Goal: Task Accomplishment & Management: Use online tool/utility

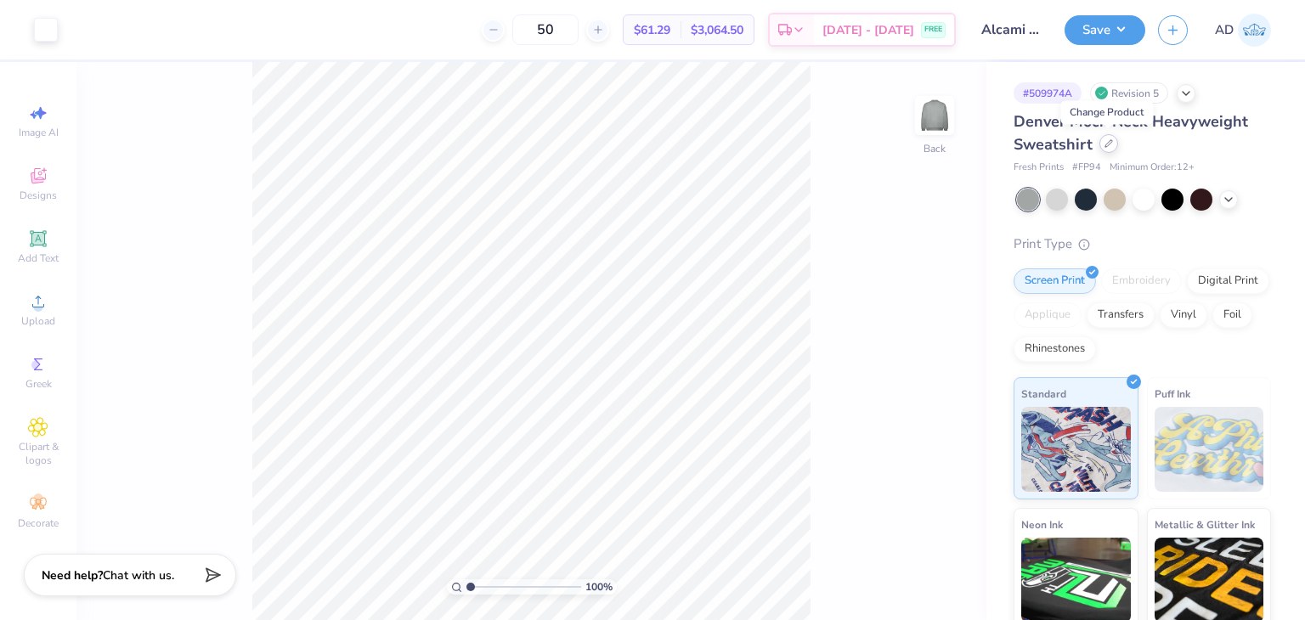
click at [1108, 149] on div at bounding box center [1108, 143] width 19 height 19
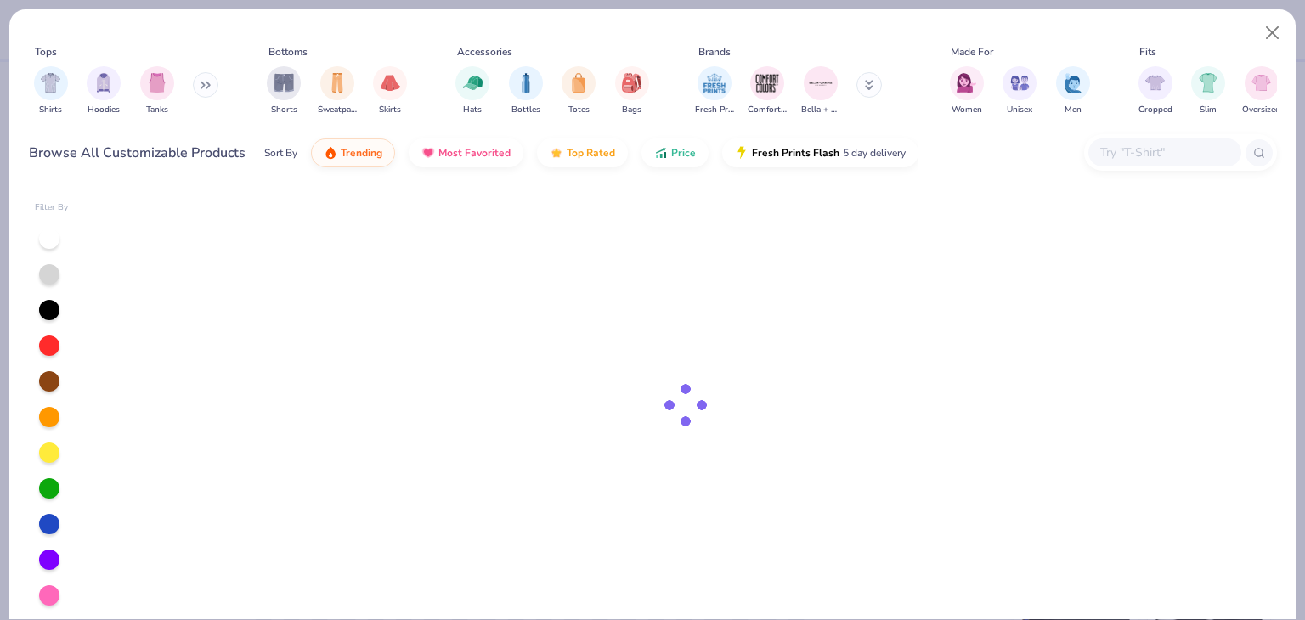
click at [1159, 140] on div at bounding box center [1164, 152] width 153 height 28
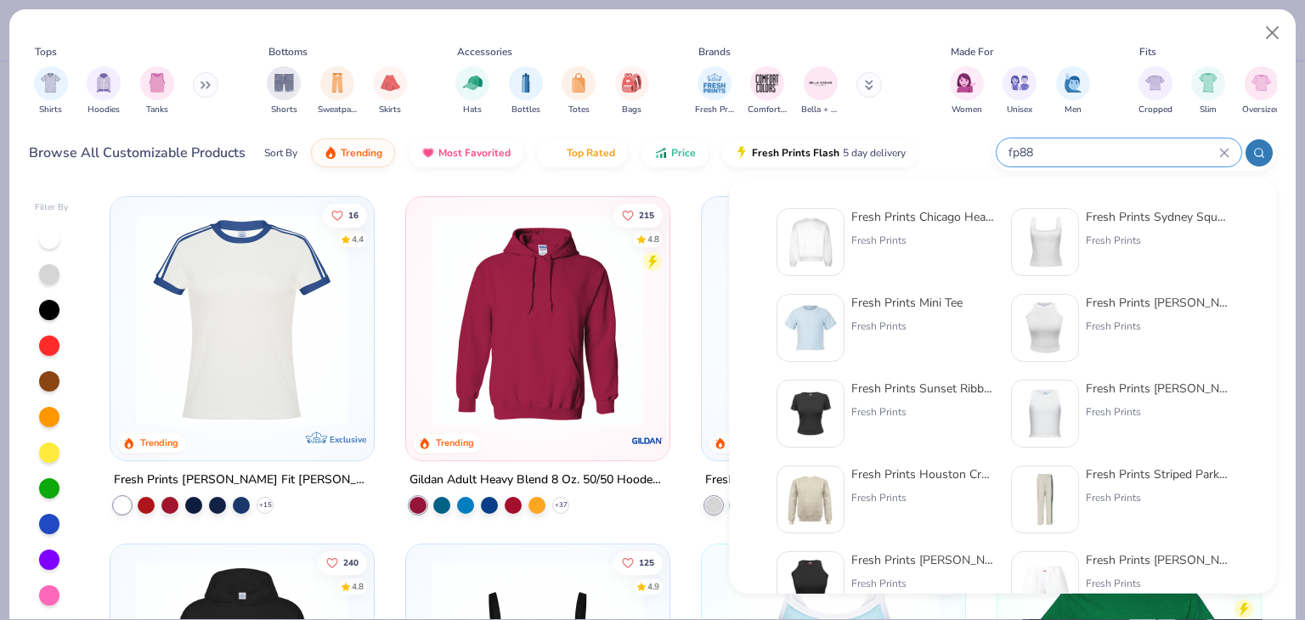
type input "fp88"
click at [928, 211] on div "Fresh Prints Chicago Heavyweight Crewneck" at bounding box center [922, 217] width 143 height 18
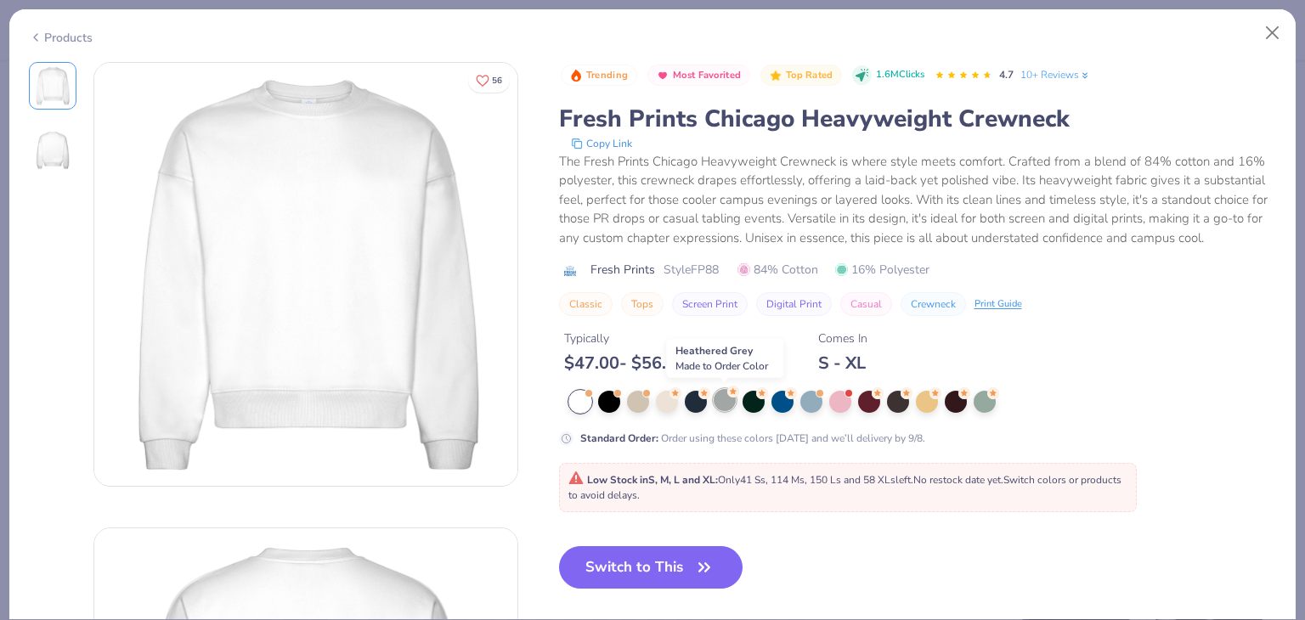
click at [718, 395] on div at bounding box center [724, 400] width 22 height 22
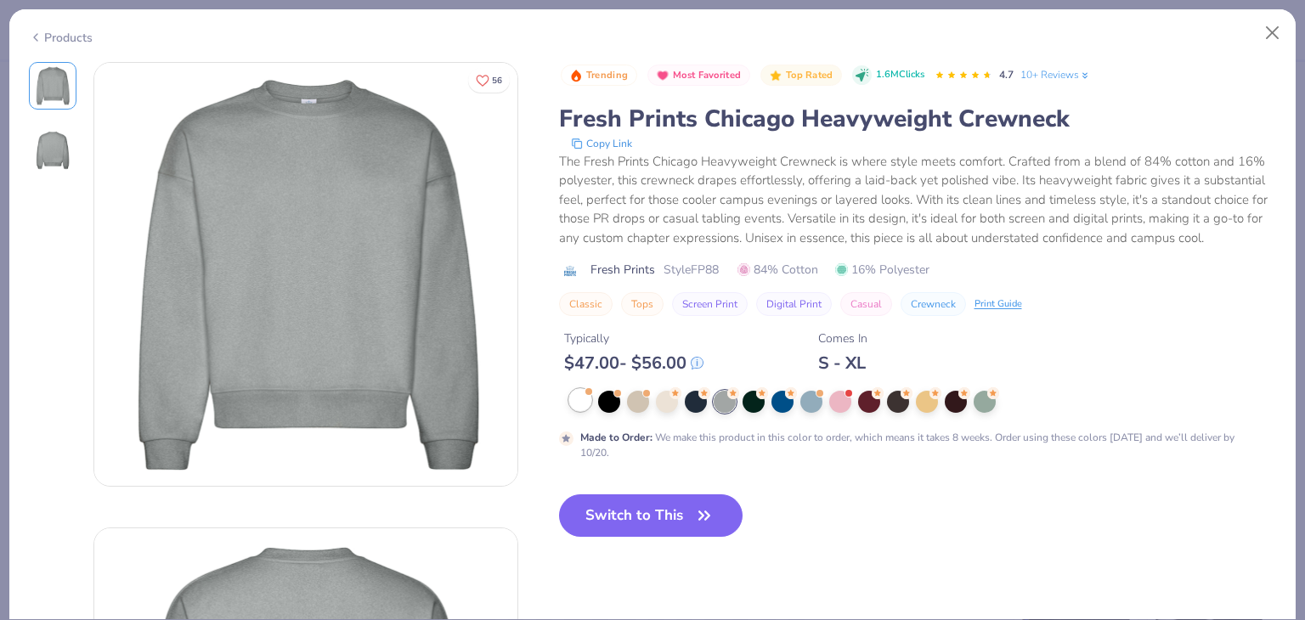
click at [578, 399] on div at bounding box center [580, 400] width 22 height 22
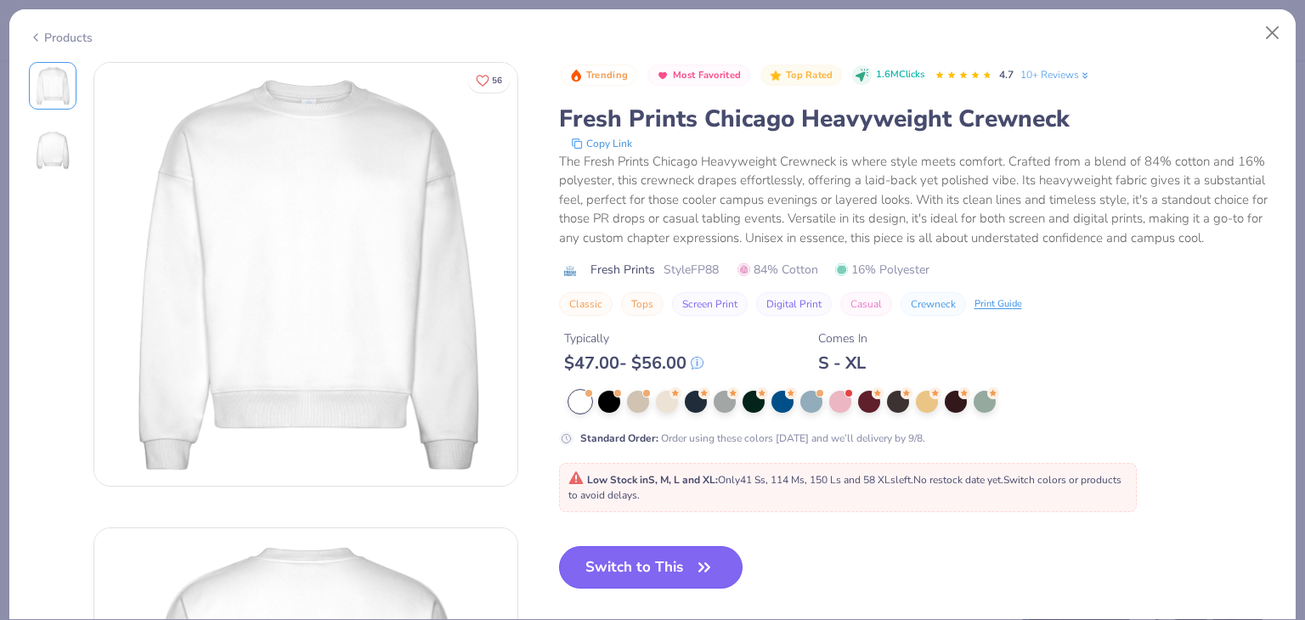
click at [682, 572] on button "Switch to This" at bounding box center [651, 567] width 184 height 42
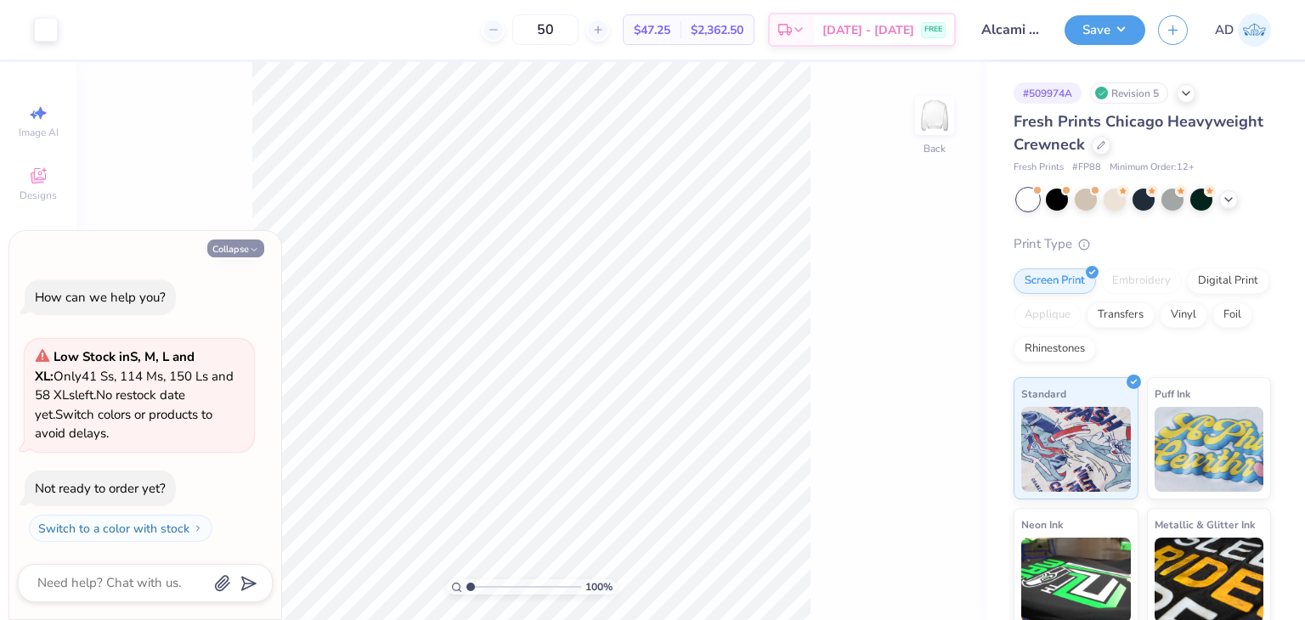
click at [242, 245] on button "Collapse" at bounding box center [235, 249] width 57 height 18
type textarea "x"
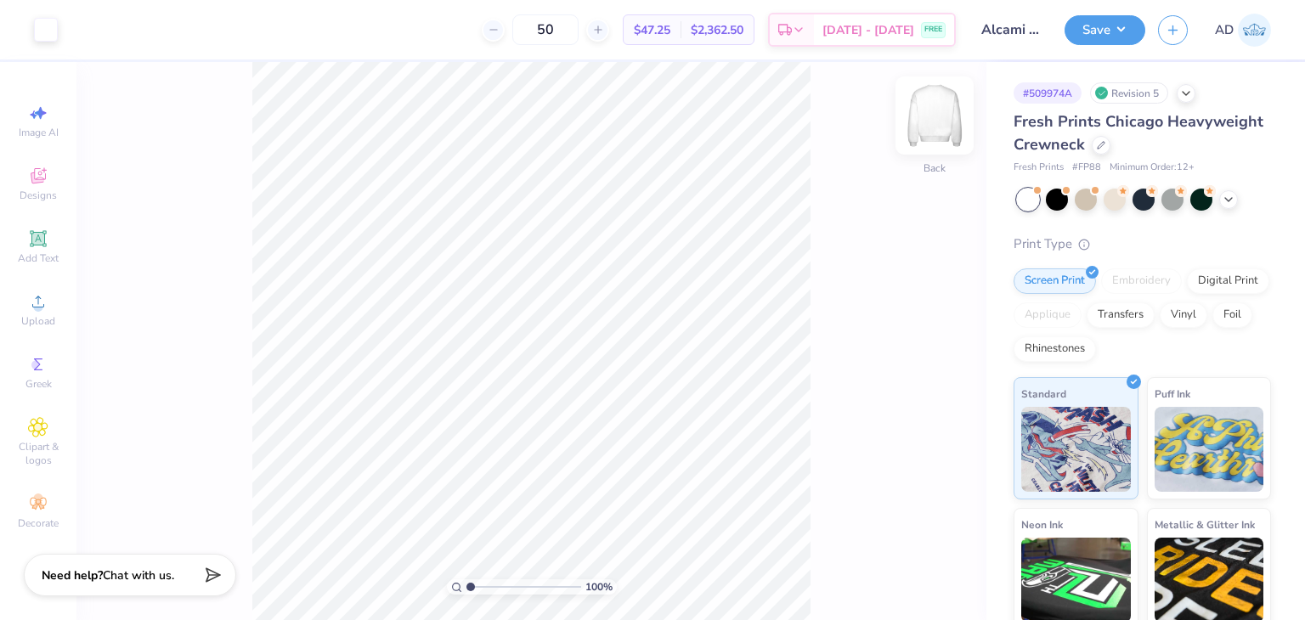
click at [941, 122] on img at bounding box center [934, 116] width 68 height 68
click at [941, 122] on img at bounding box center [934, 116] width 34 height 34
click at [55, 22] on div at bounding box center [46, 28] width 24 height 24
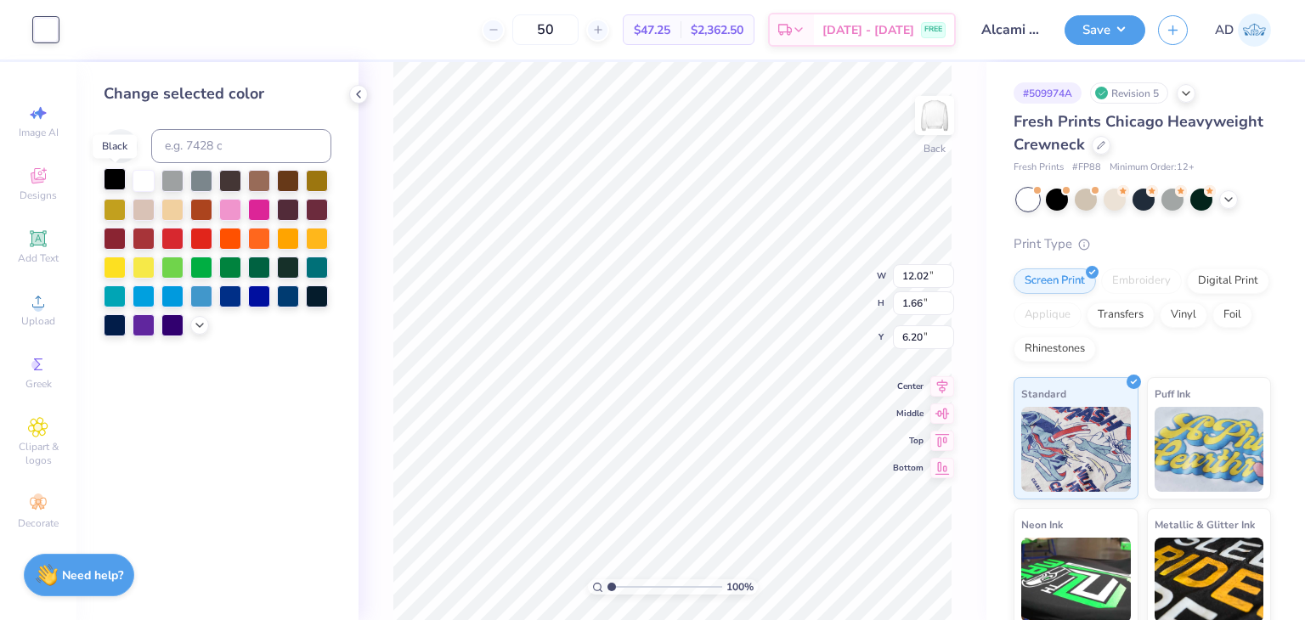
click at [110, 183] on div at bounding box center [115, 179] width 22 height 22
click at [893, 51] on div "50 $47.25 Per Item $2,362.50 Total Est. Delivery [DATE] - [DATE] FREE" at bounding box center [512, 29] width 885 height 59
type input "3.84"
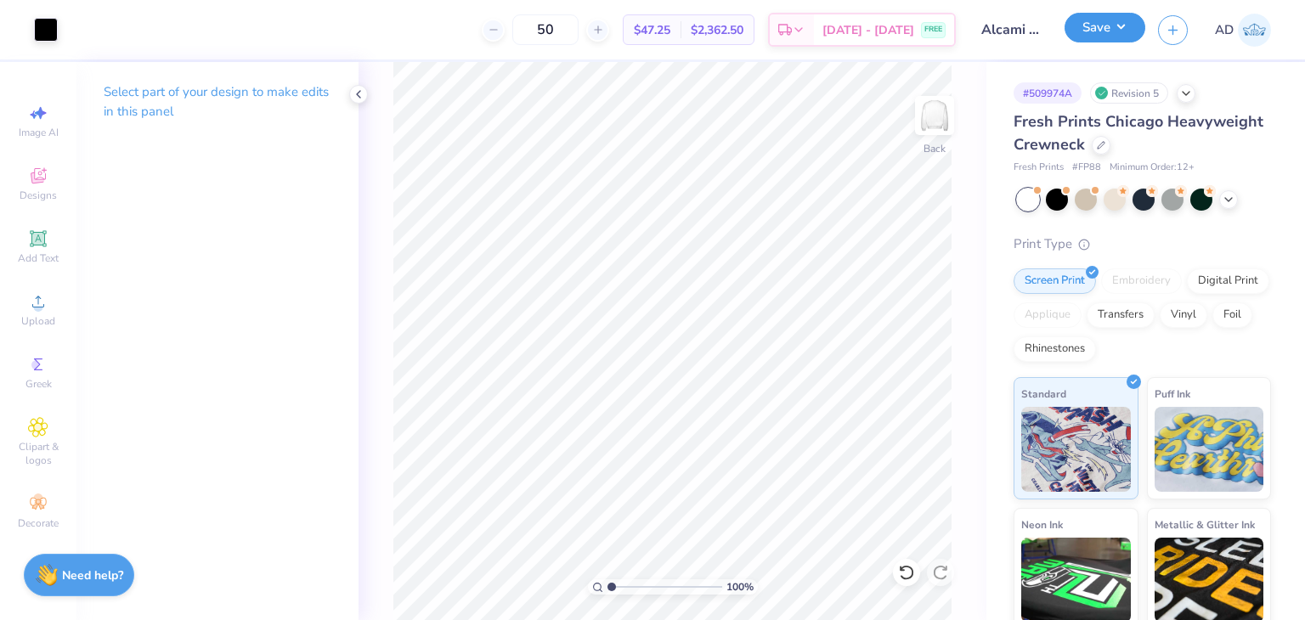
click at [1105, 31] on button "Save" at bounding box center [1104, 28] width 81 height 30
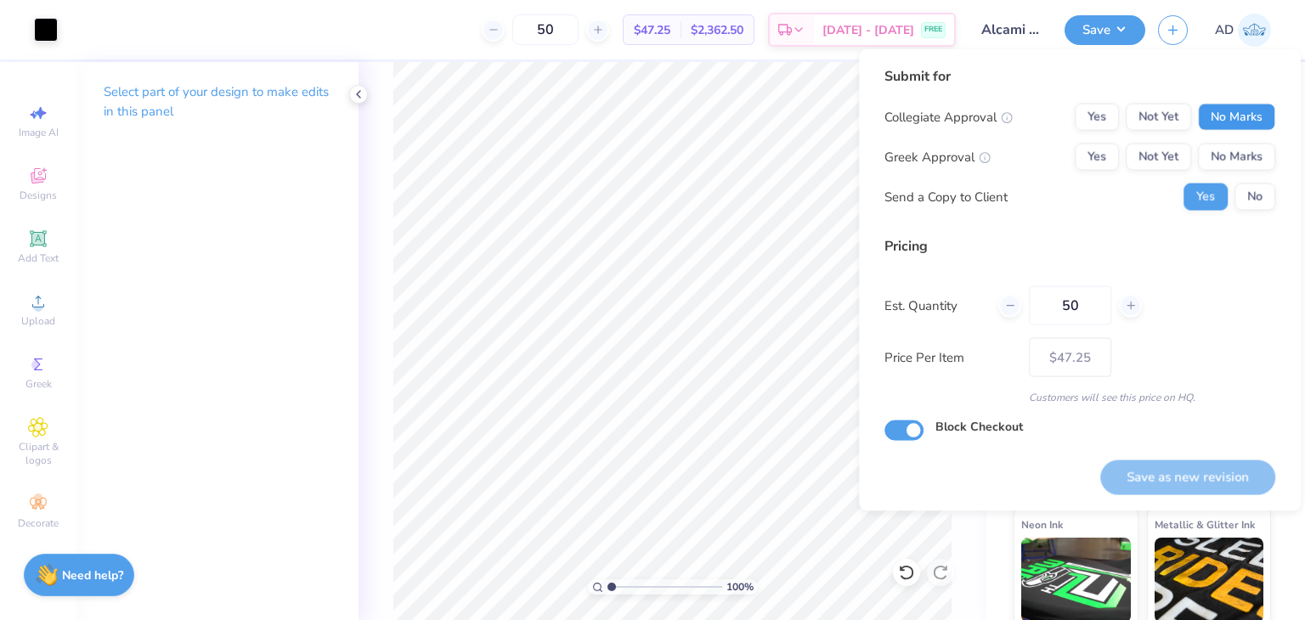
click at [1226, 123] on button "No Marks" at bounding box center [1236, 117] width 77 height 27
click at [1234, 144] on button "No Marks" at bounding box center [1236, 157] width 77 height 27
click at [1164, 487] on button "Save as new revision" at bounding box center [1187, 477] width 175 height 35
type input "$47.25"
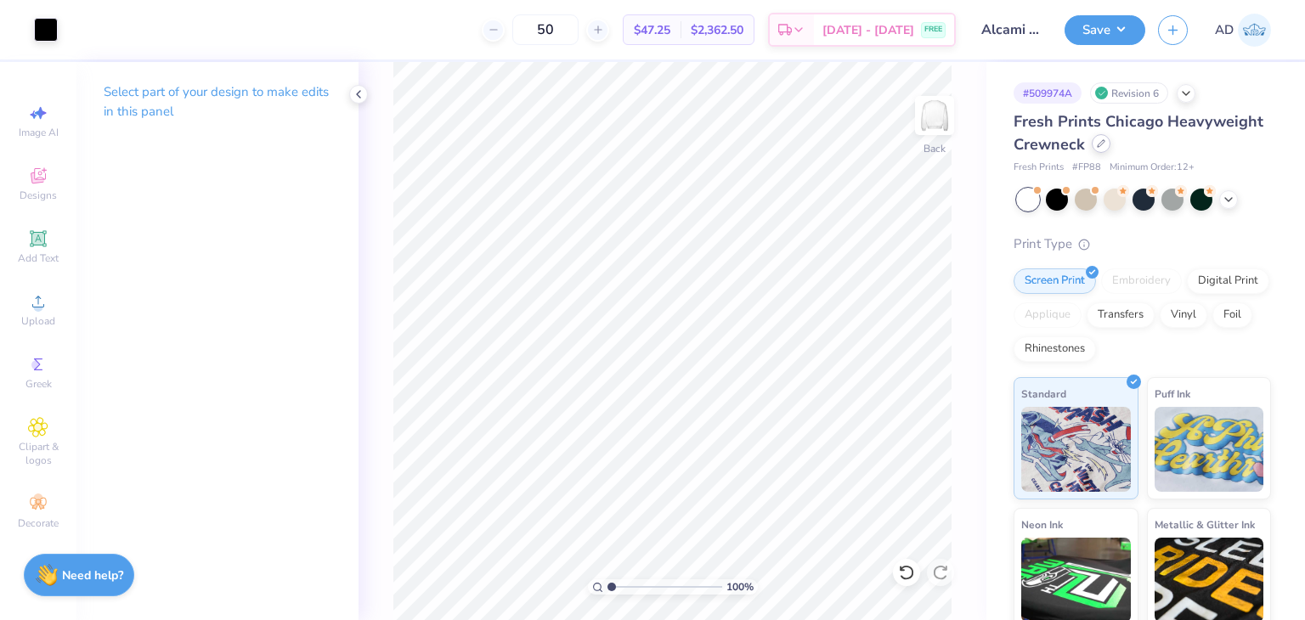
click at [1105, 139] on icon at bounding box center [1101, 143] width 8 height 8
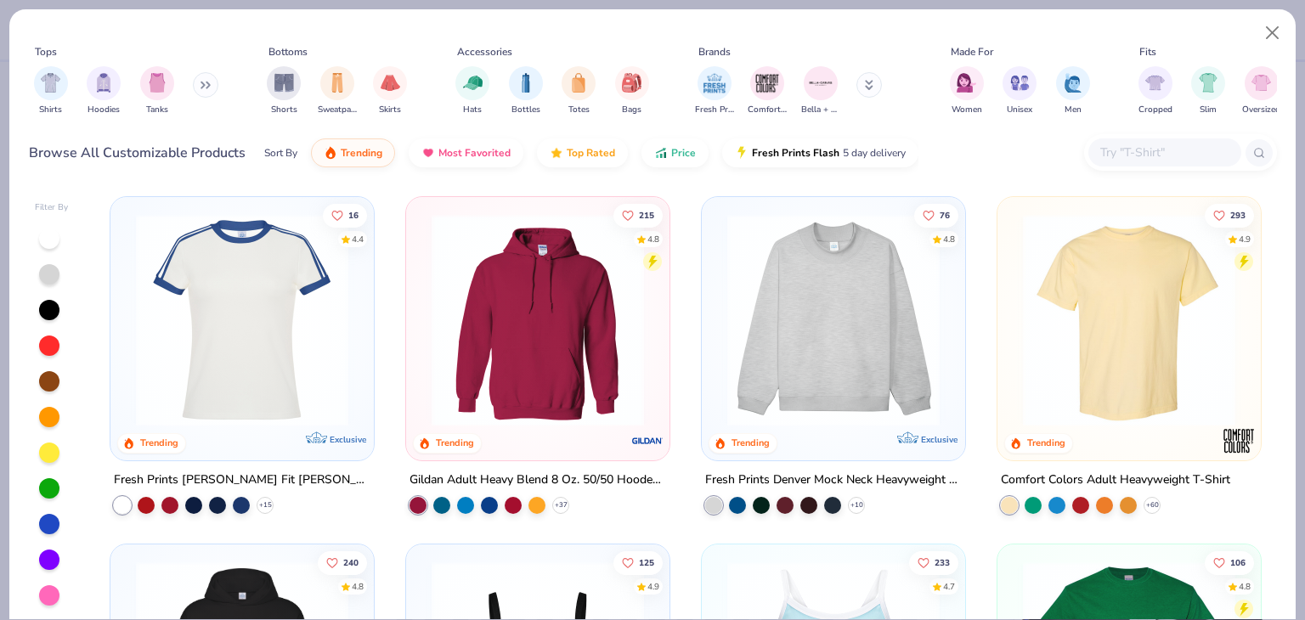
click at [1132, 156] on input "text" at bounding box center [1163, 153] width 131 height 20
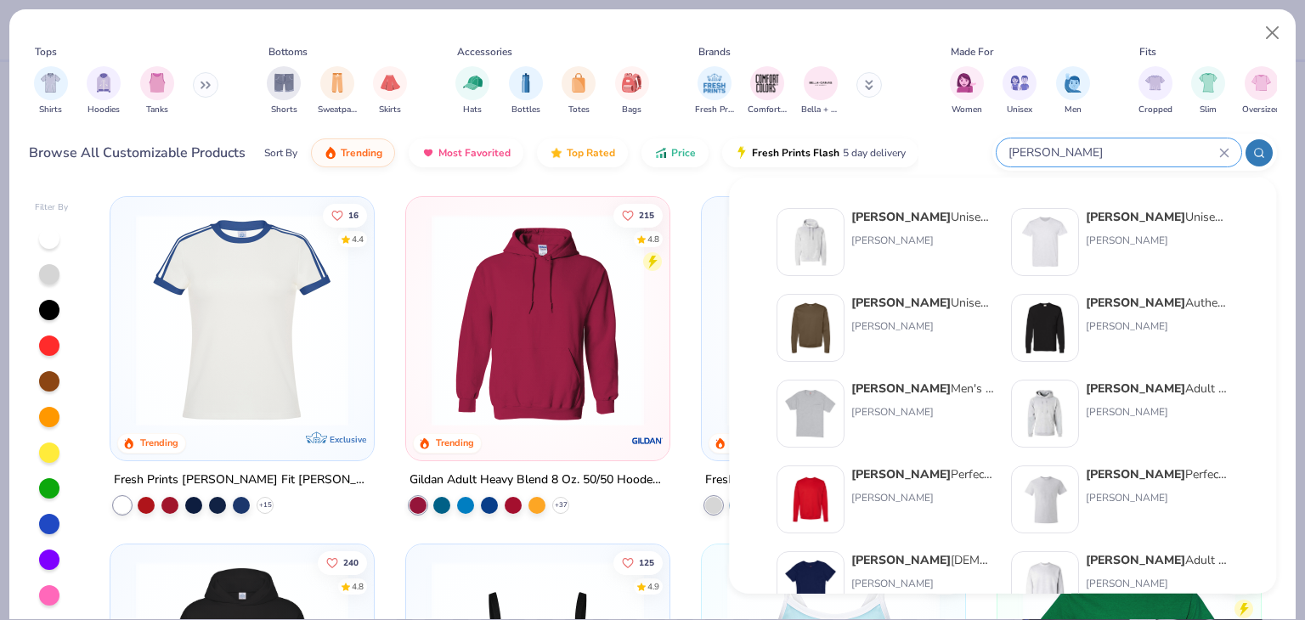
type input "[PERSON_NAME]"
click at [923, 306] on div "[PERSON_NAME] Unisex 7.8 Oz. Ecosmart 50/50 Crewneck Sweatshirt" at bounding box center [922, 303] width 143 height 18
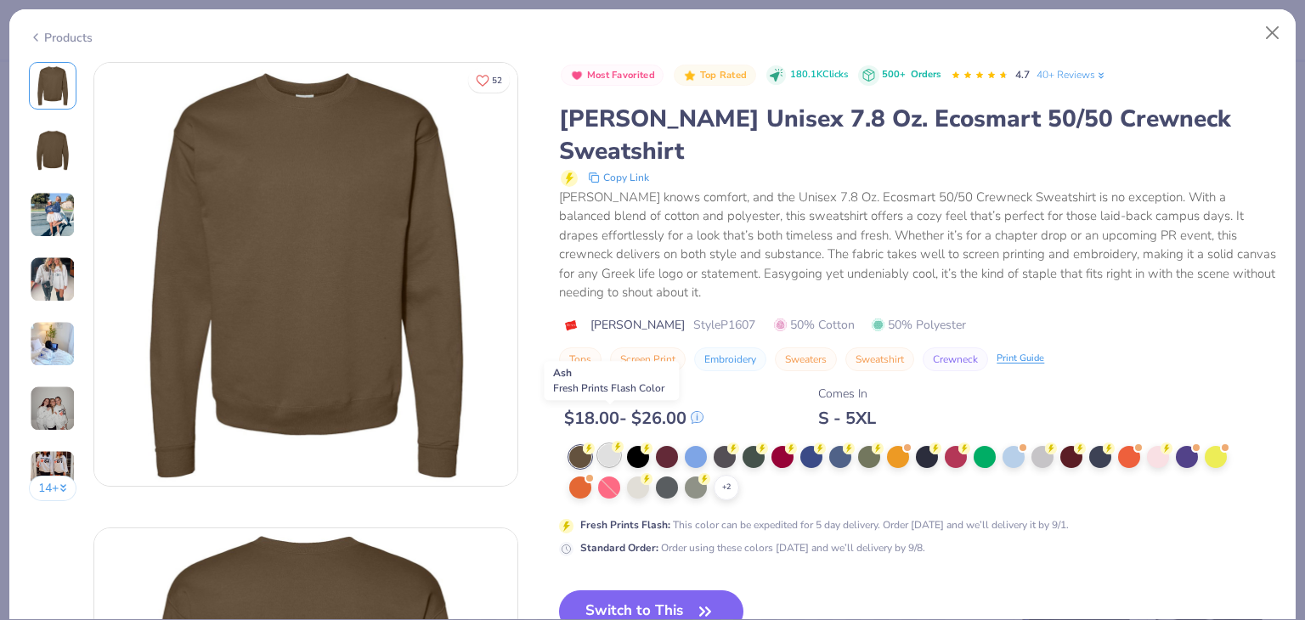
click at [603, 444] on div at bounding box center [609, 455] width 22 height 22
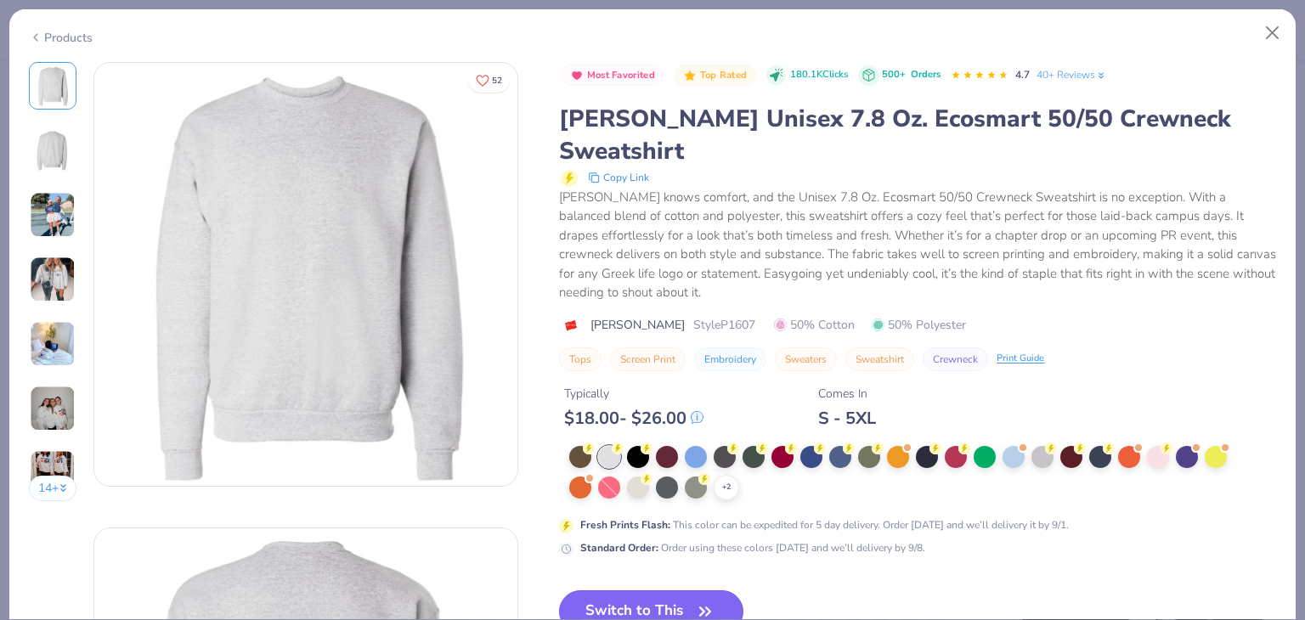
click at [660, 590] on button "Switch to This" at bounding box center [651, 611] width 184 height 42
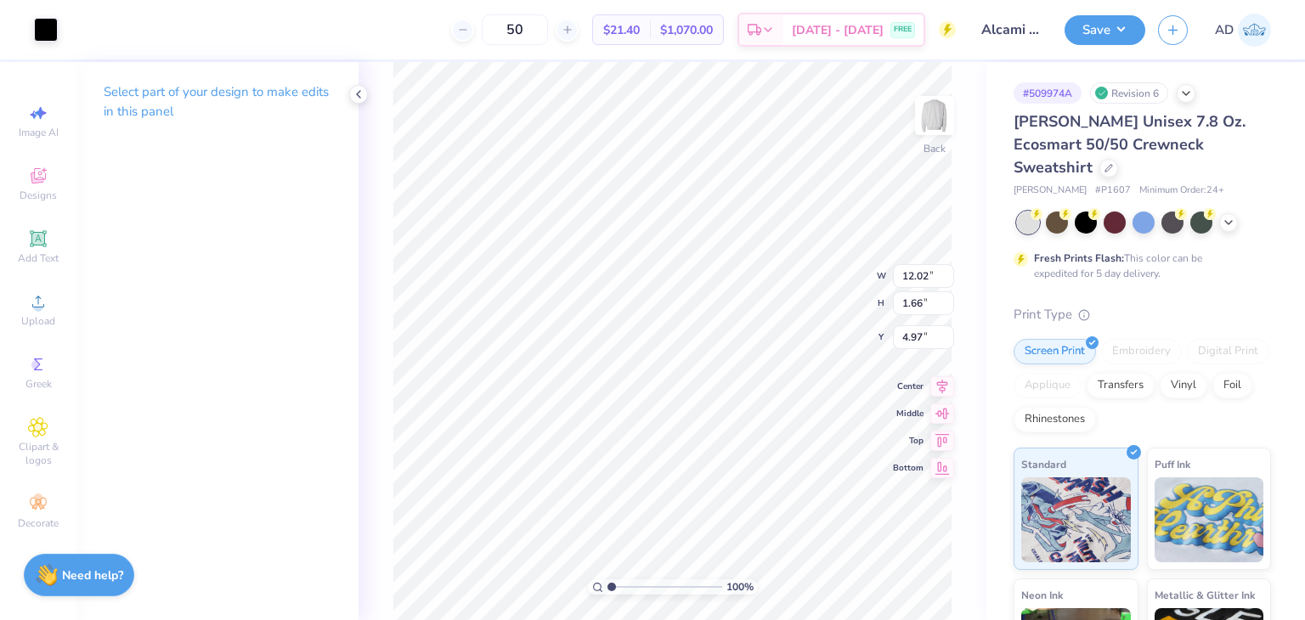
type input "11.58"
type input "1.60"
click at [1107, 31] on button "Save" at bounding box center [1104, 28] width 81 height 30
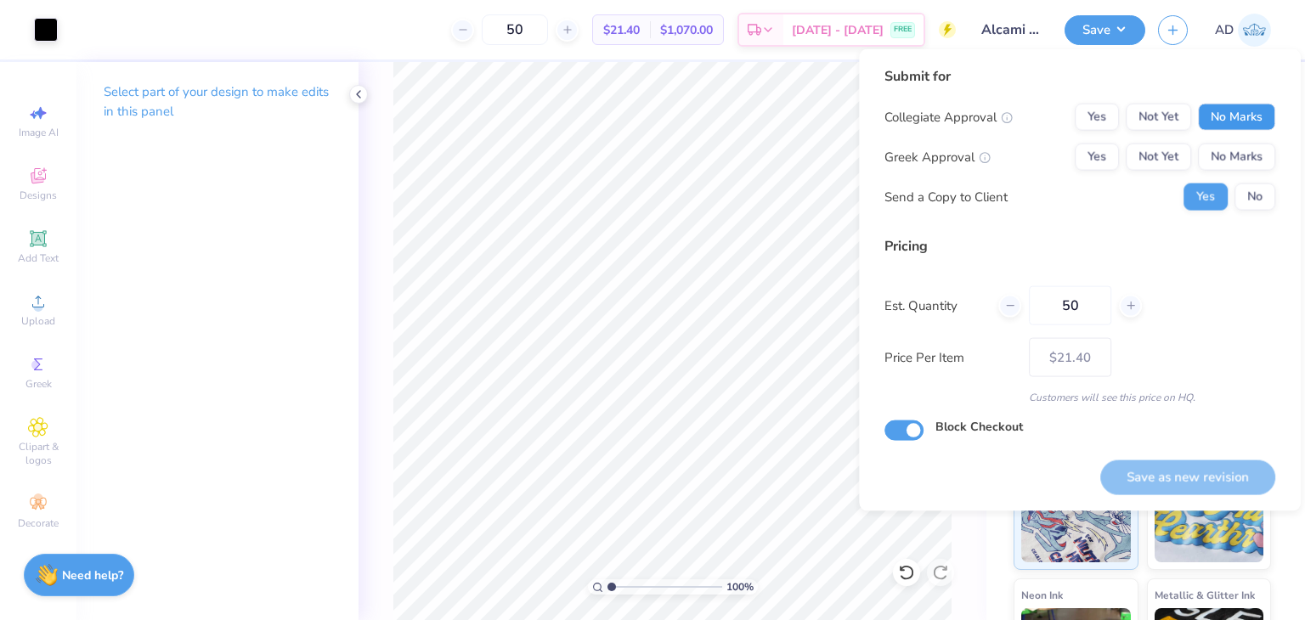
click at [1226, 110] on button "No Marks" at bounding box center [1236, 117] width 77 height 27
click at [1242, 144] on button "No Marks" at bounding box center [1236, 157] width 77 height 27
click at [1161, 483] on button "Save as new revision" at bounding box center [1187, 477] width 175 height 35
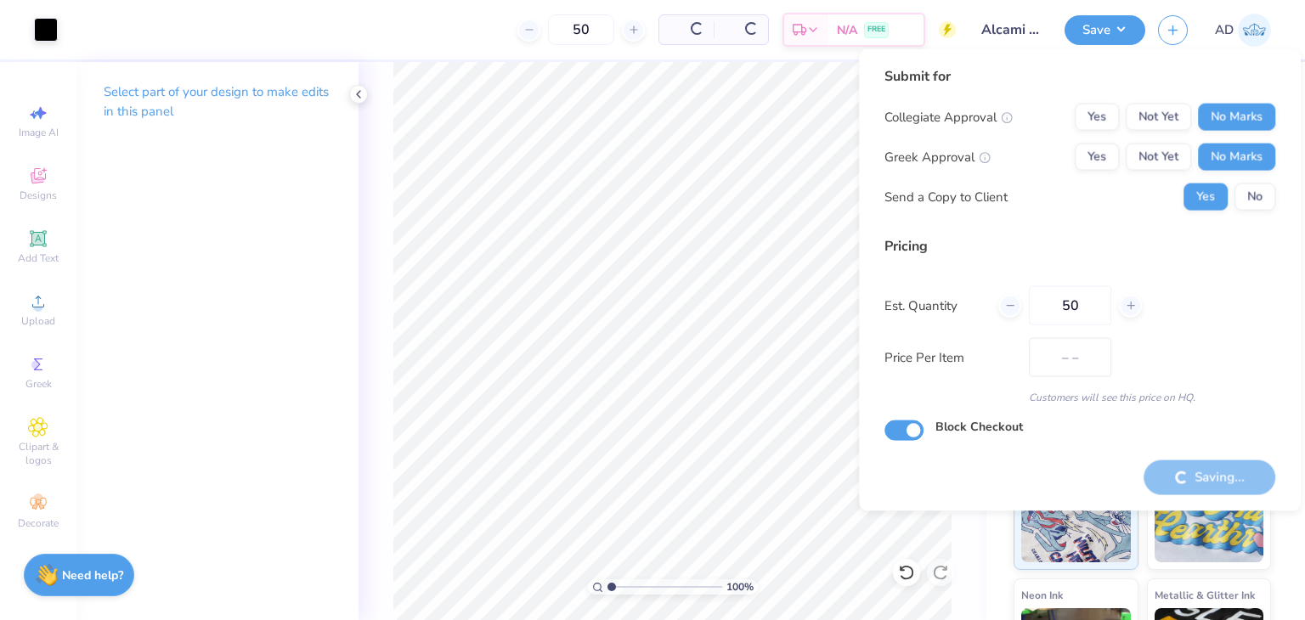
type input "$21.40"
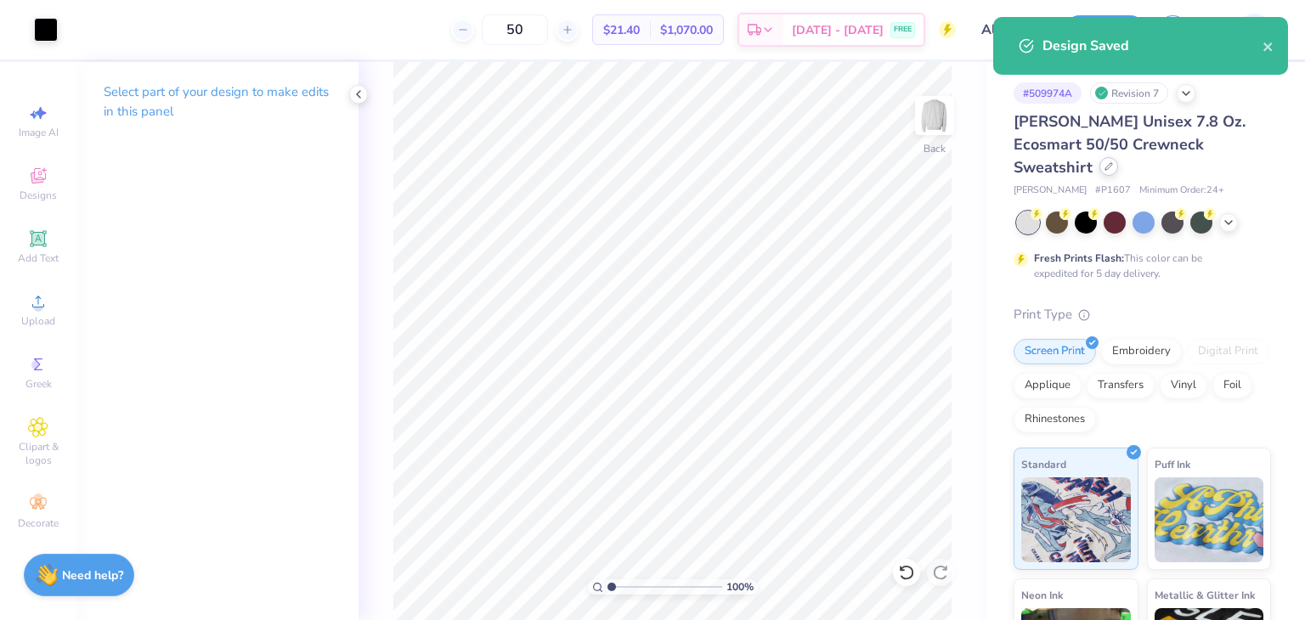
click at [1113, 162] on icon at bounding box center [1108, 166] width 8 height 8
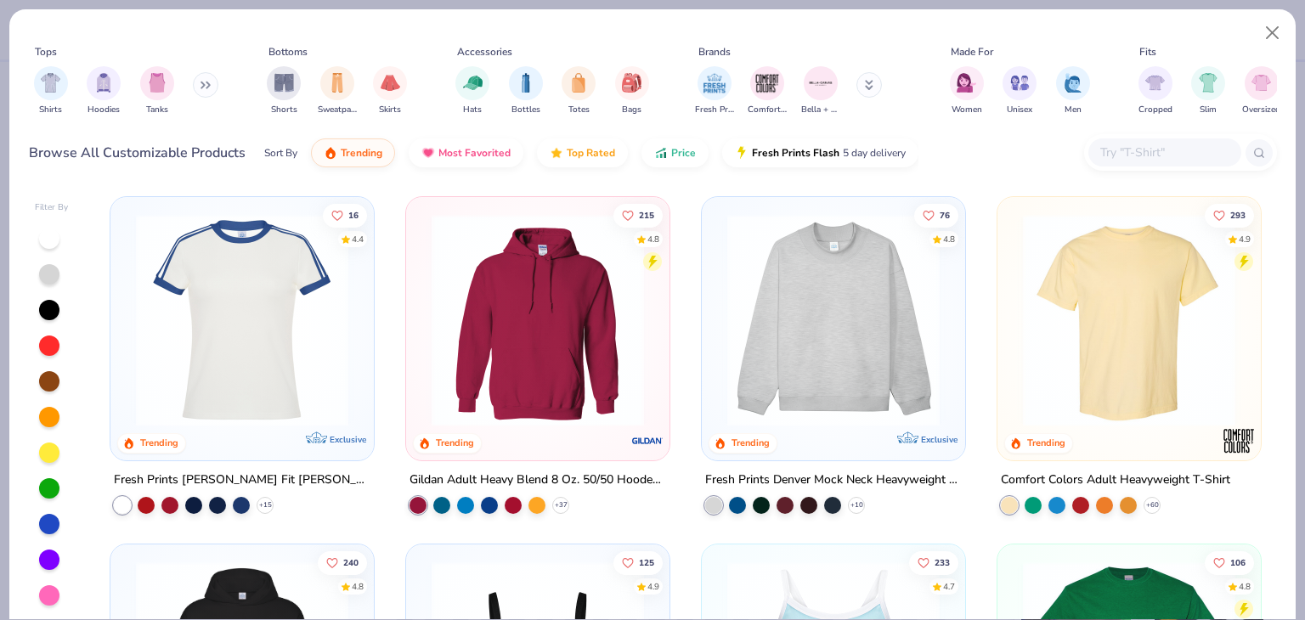
click at [1135, 140] on div at bounding box center [1164, 152] width 153 height 28
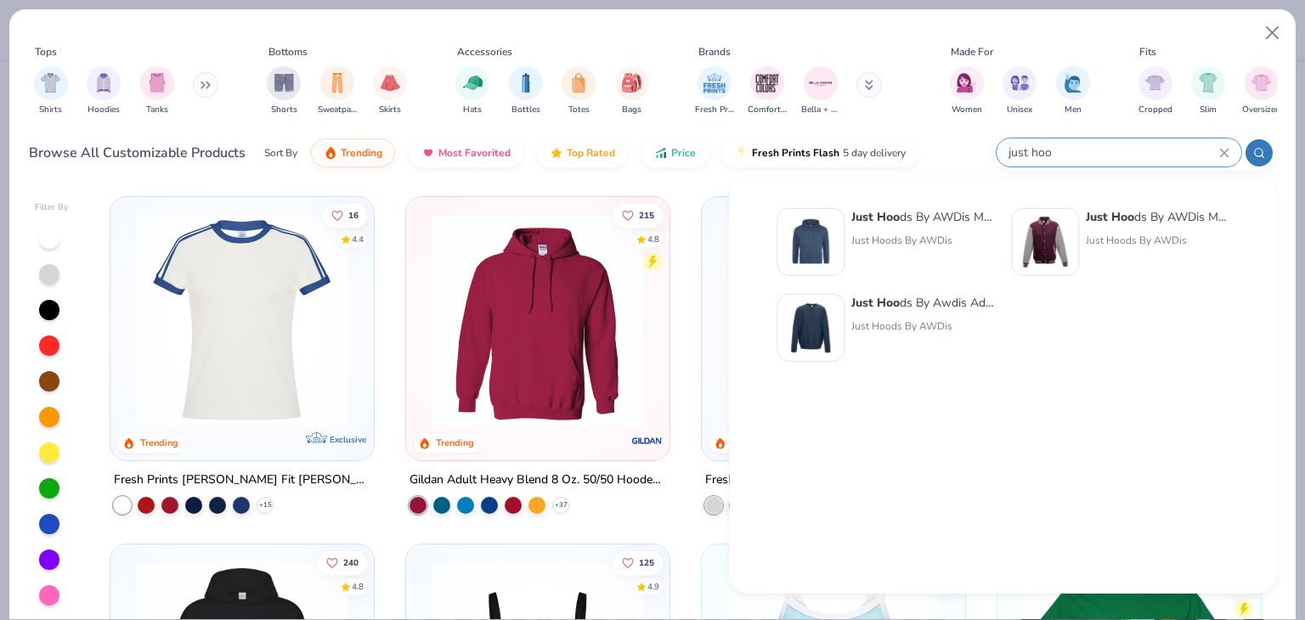
type input "just hoo"
click at [944, 300] on div "Just Hoo ds By Awdis Adult 80/20 Midweight College Crewneck Sweatshirt" at bounding box center [922, 303] width 143 height 18
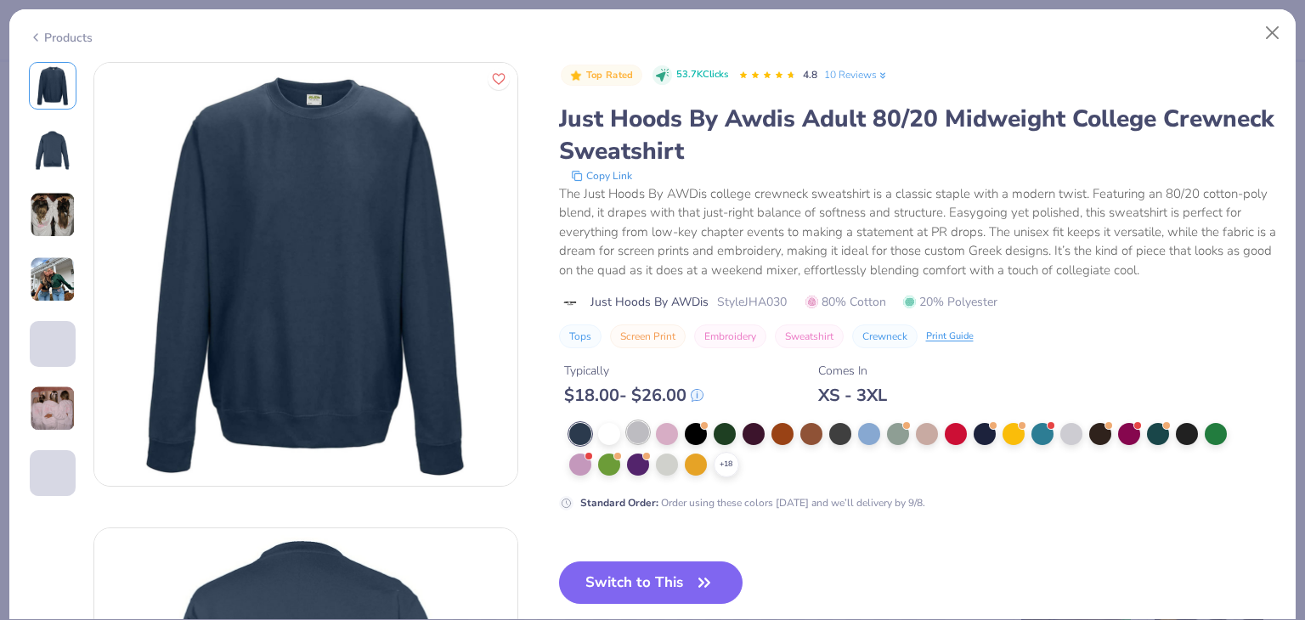
click at [637, 435] on div at bounding box center [638, 432] width 22 height 22
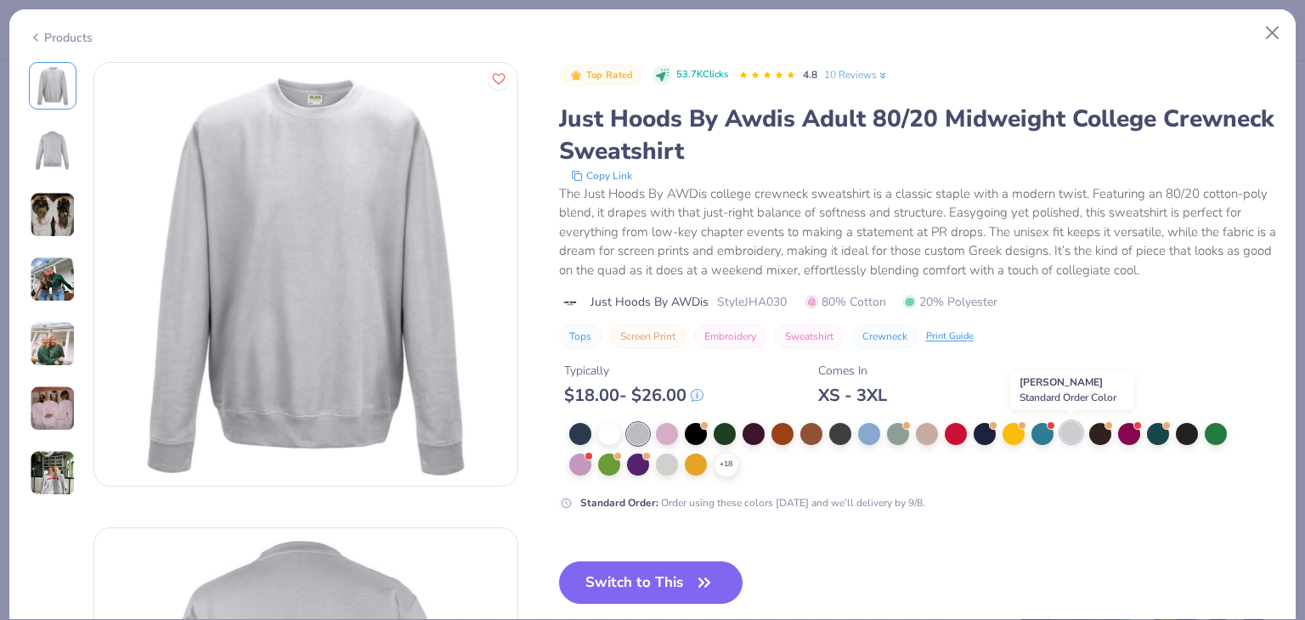
click at [1067, 431] on div at bounding box center [1071, 432] width 22 height 22
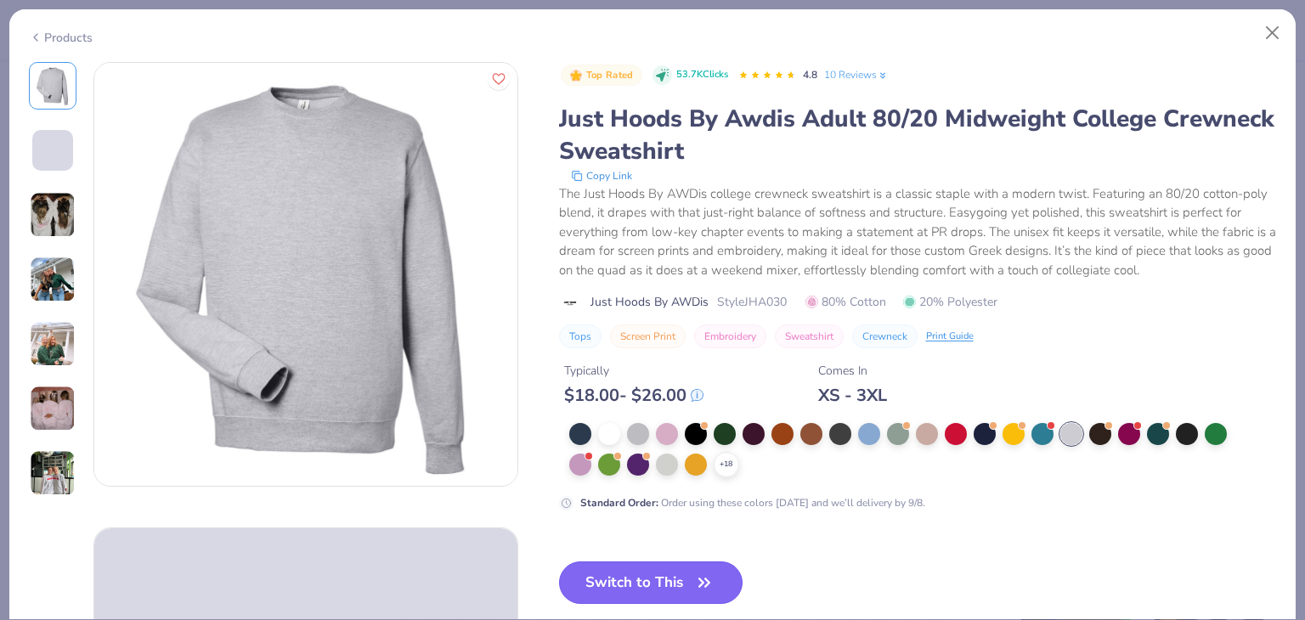
click at [684, 584] on button "Switch to This" at bounding box center [651, 582] width 184 height 42
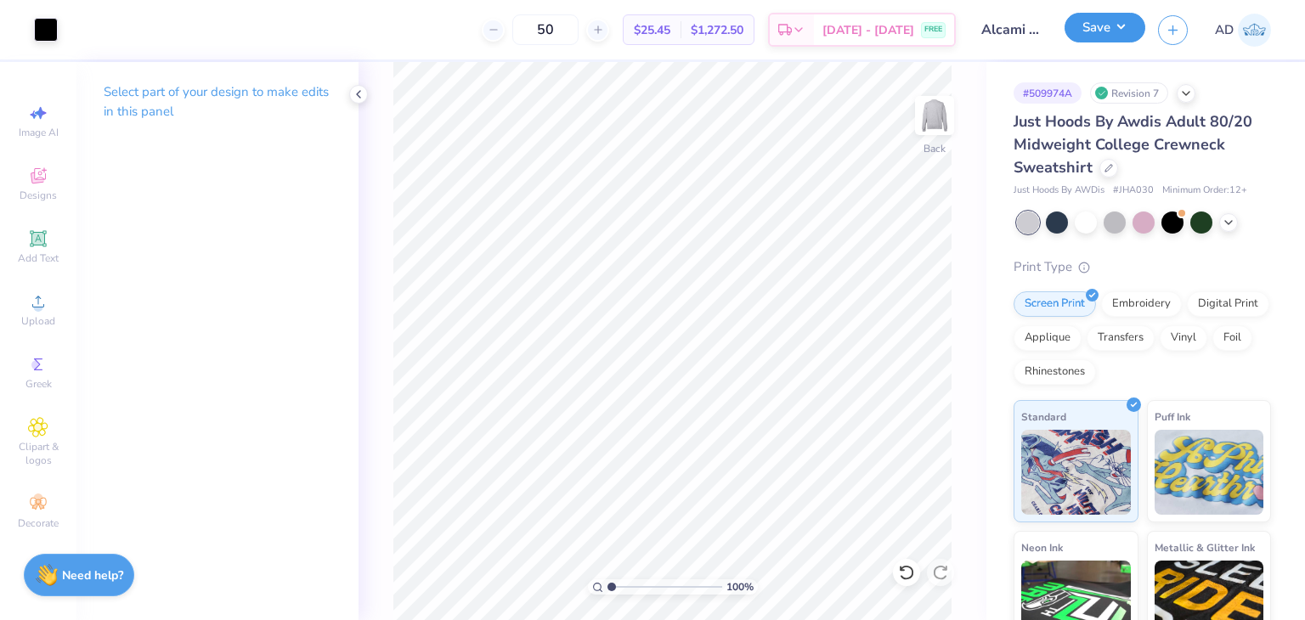
click at [1108, 31] on button "Save" at bounding box center [1104, 28] width 81 height 30
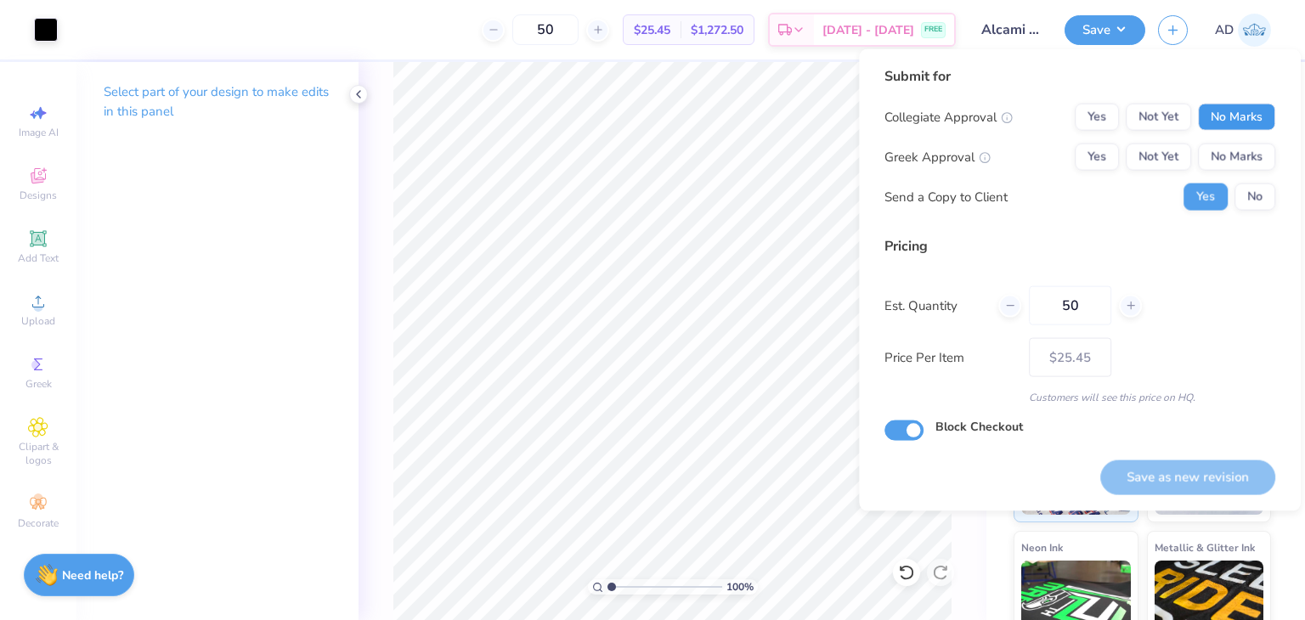
click at [1238, 123] on button "No Marks" at bounding box center [1236, 117] width 77 height 27
click at [1234, 174] on div "Collegiate Approval Yes Not Yet No Marks Greek Approval Yes Not Yet No Marks Se…" at bounding box center [1079, 157] width 391 height 107
click at [1235, 152] on button "No Marks" at bounding box center [1236, 157] width 77 height 27
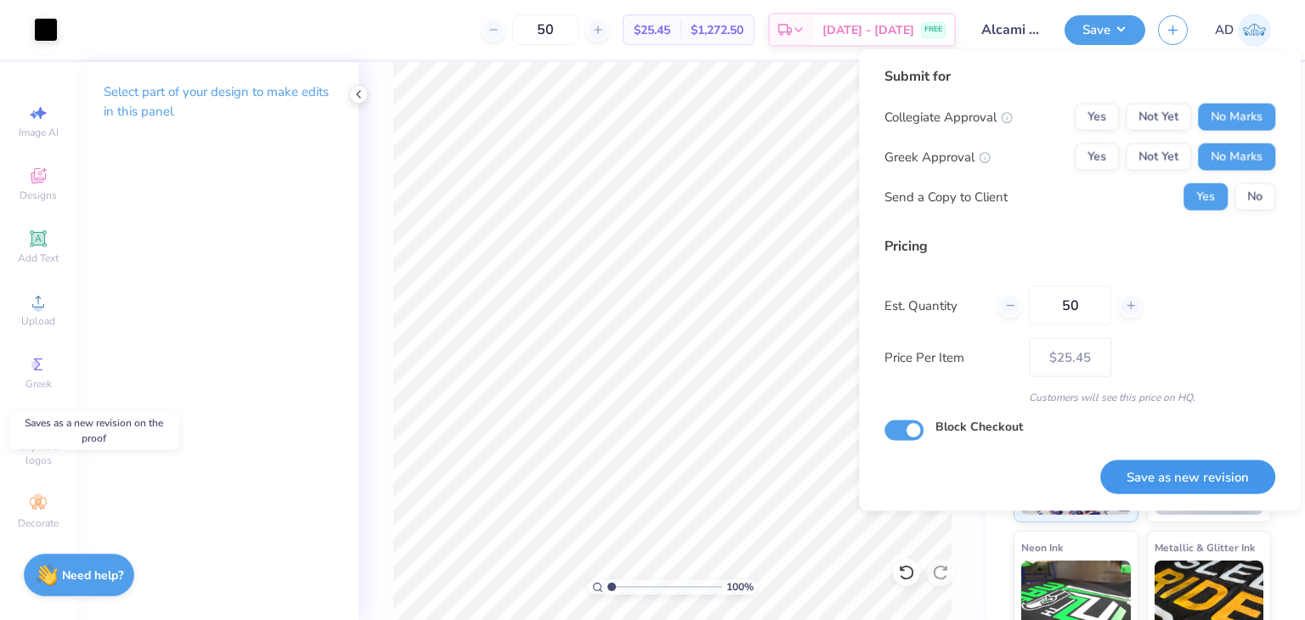
click at [1182, 480] on button "Save as new revision" at bounding box center [1187, 477] width 175 height 35
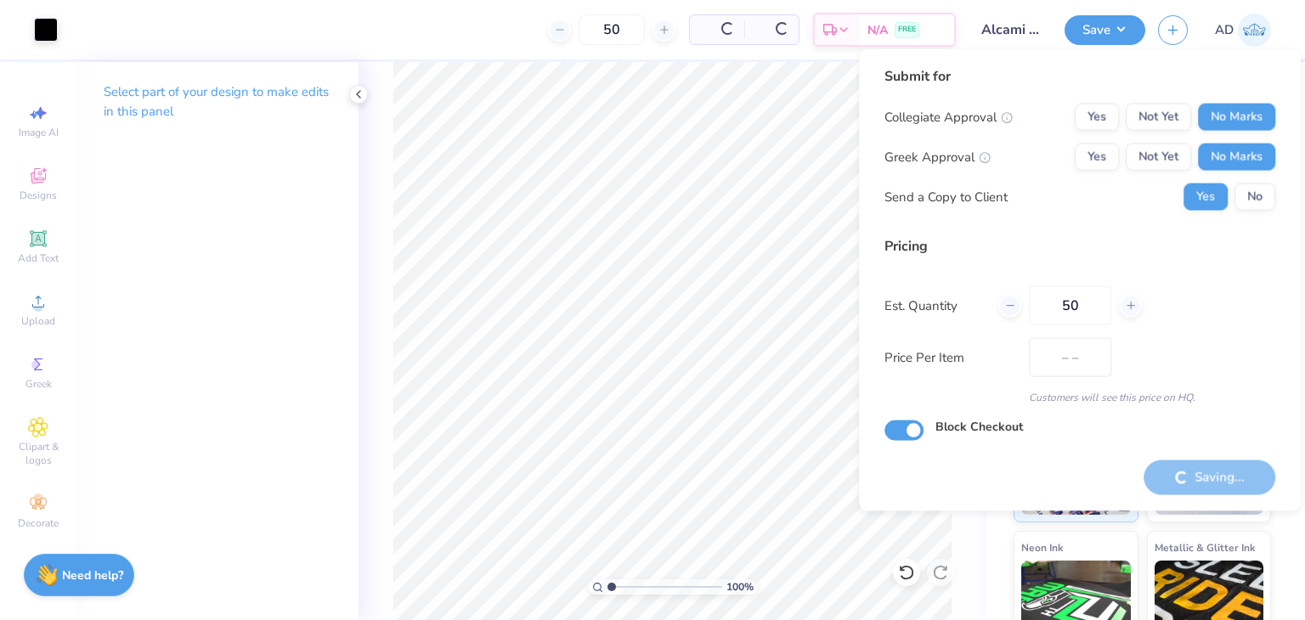
type input "$25.45"
